Goal: Information Seeking & Learning: Check status

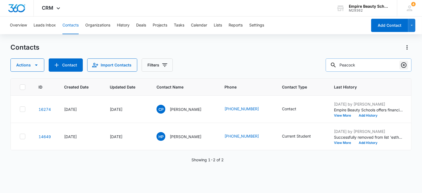
click at [405, 64] on icon "Clear" at bounding box center [404, 65] width 7 height 7
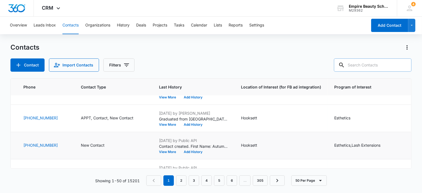
scroll to position [28, 219]
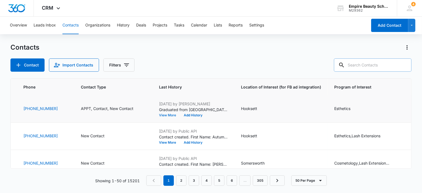
click at [162, 114] on button "View More" at bounding box center [169, 114] width 21 height 3
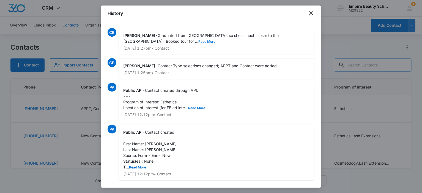
click at [198, 40] on button "Read More" at bounding box center [206, 41] width 17 height 3
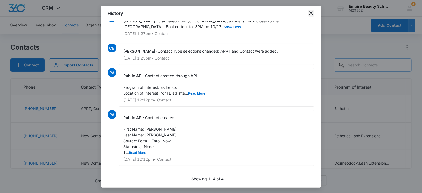
click at [312, 10] on icon "close" at bounding box center [311, 13] width 7 height 7
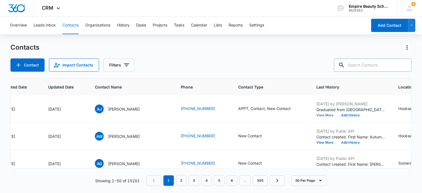
scroll to position [28, 51]
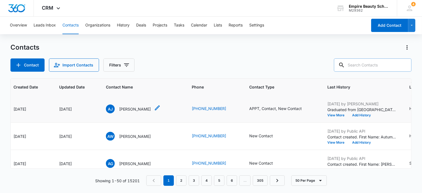
click at [109, 108] on span "AJ" at bounding box center [110, 108] width 9 height 9
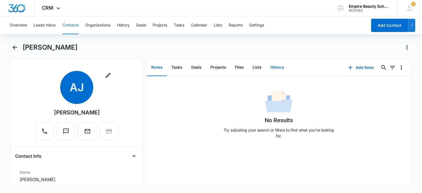
click at [276, 68] on button "History" at bounding box center [277, 67] width 23 height 17
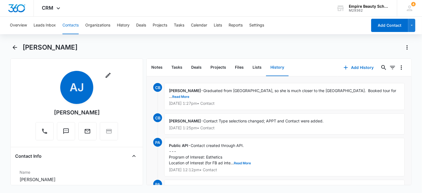
scroll to position [28, 0]
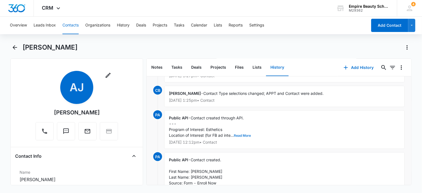
click at [237, 135] on button "Read More" at bounding box center [242, 135] width 17 height 3
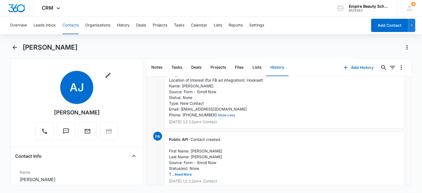
scroll to position [102, 0]
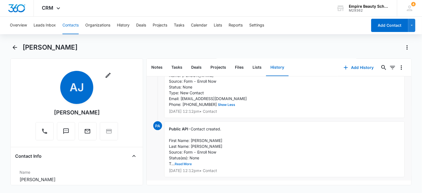
click at [186, 162] on button "Read More" at bounding box center [183, 163] width 17 height 3
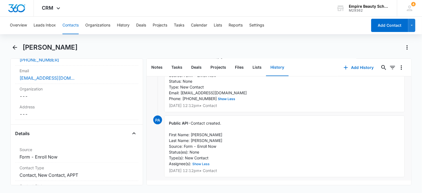
scroll to position [0, 0]
